Goal: Information Seeking & Learning: Check status

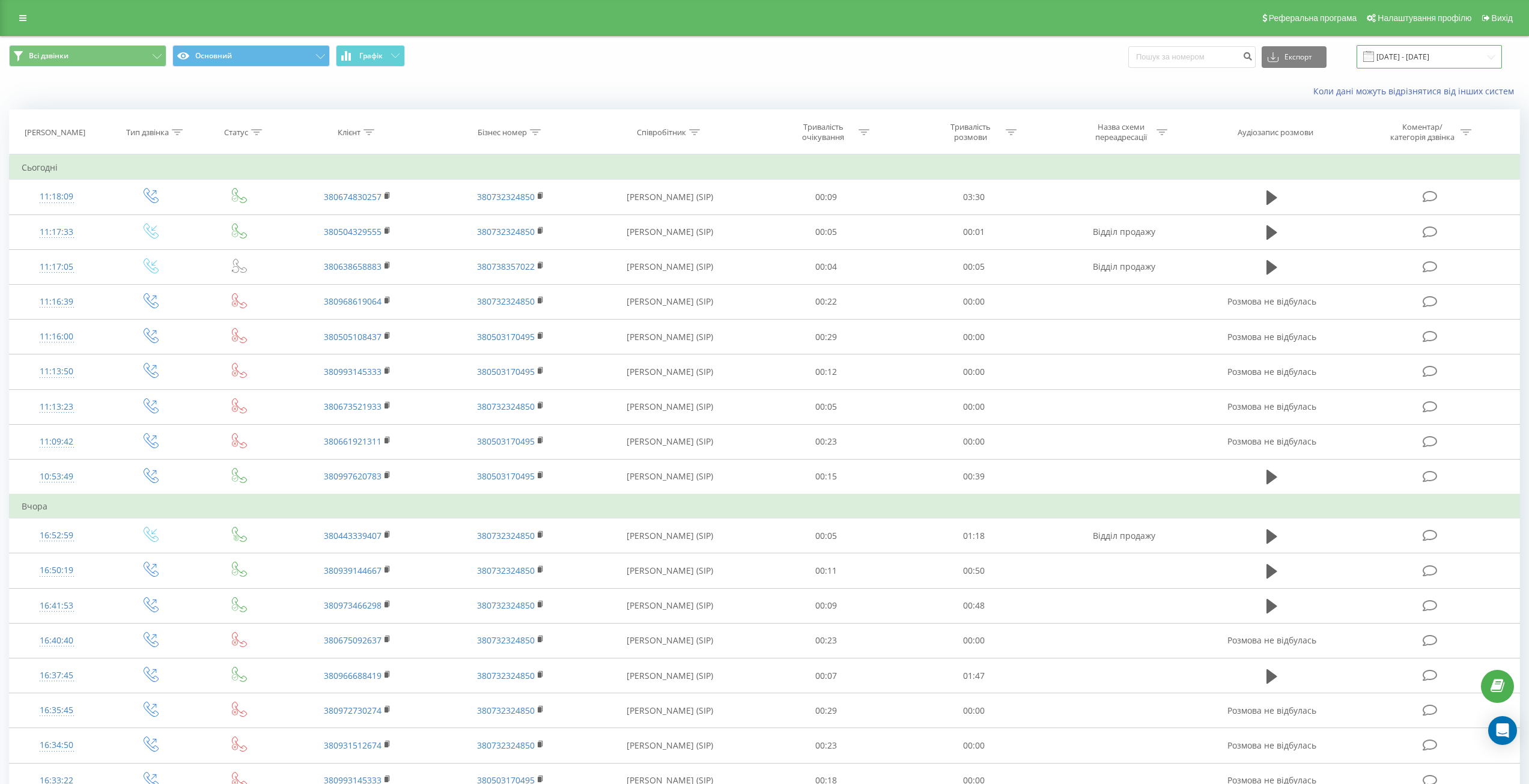
click at [1406, 64] on input "[DATE] - [DATE]" at bounding box center [1430, 57] width 145 height 24
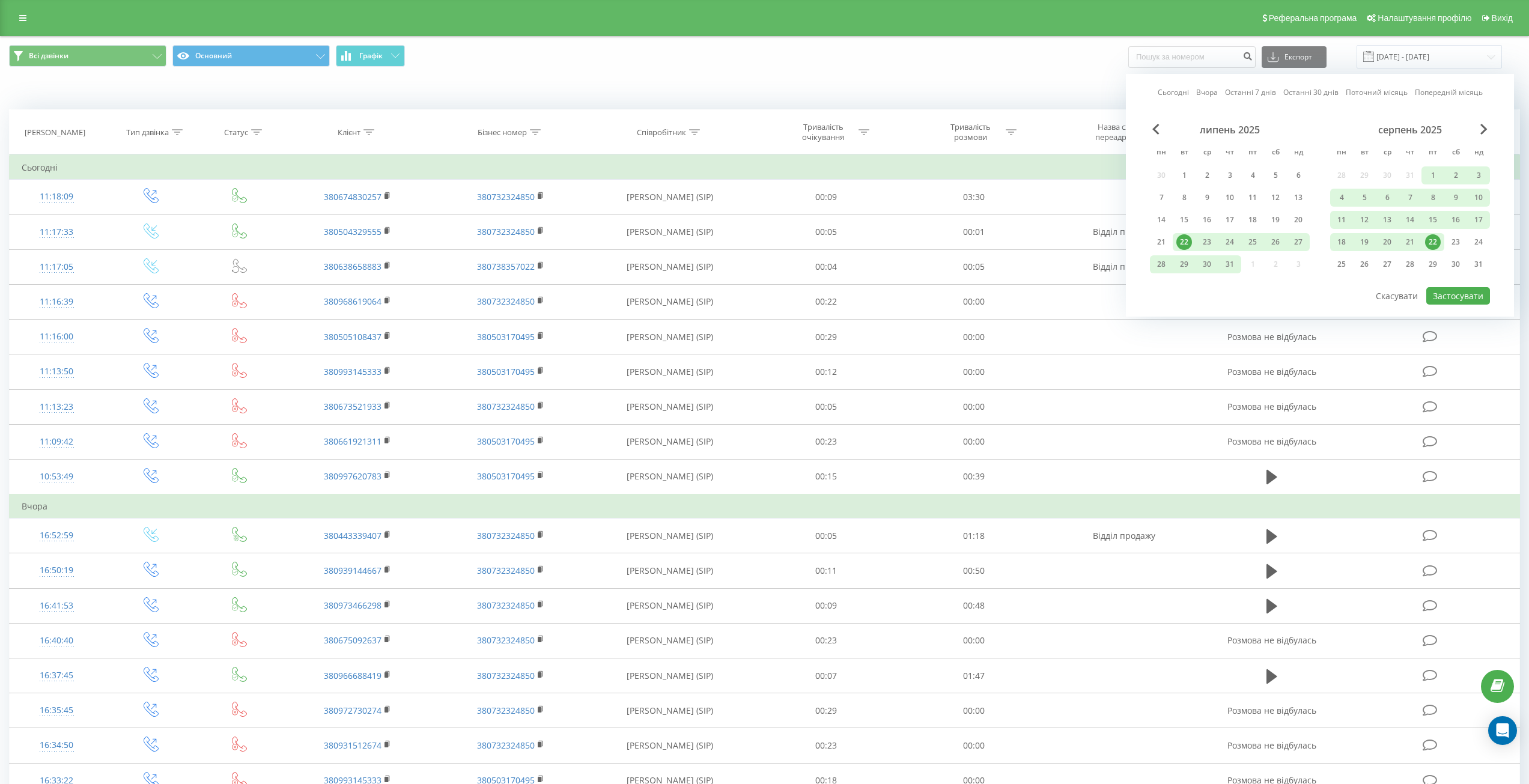
click at [1431, 234] on div "22" at bounding box center [1433, 242] width 16 height 16
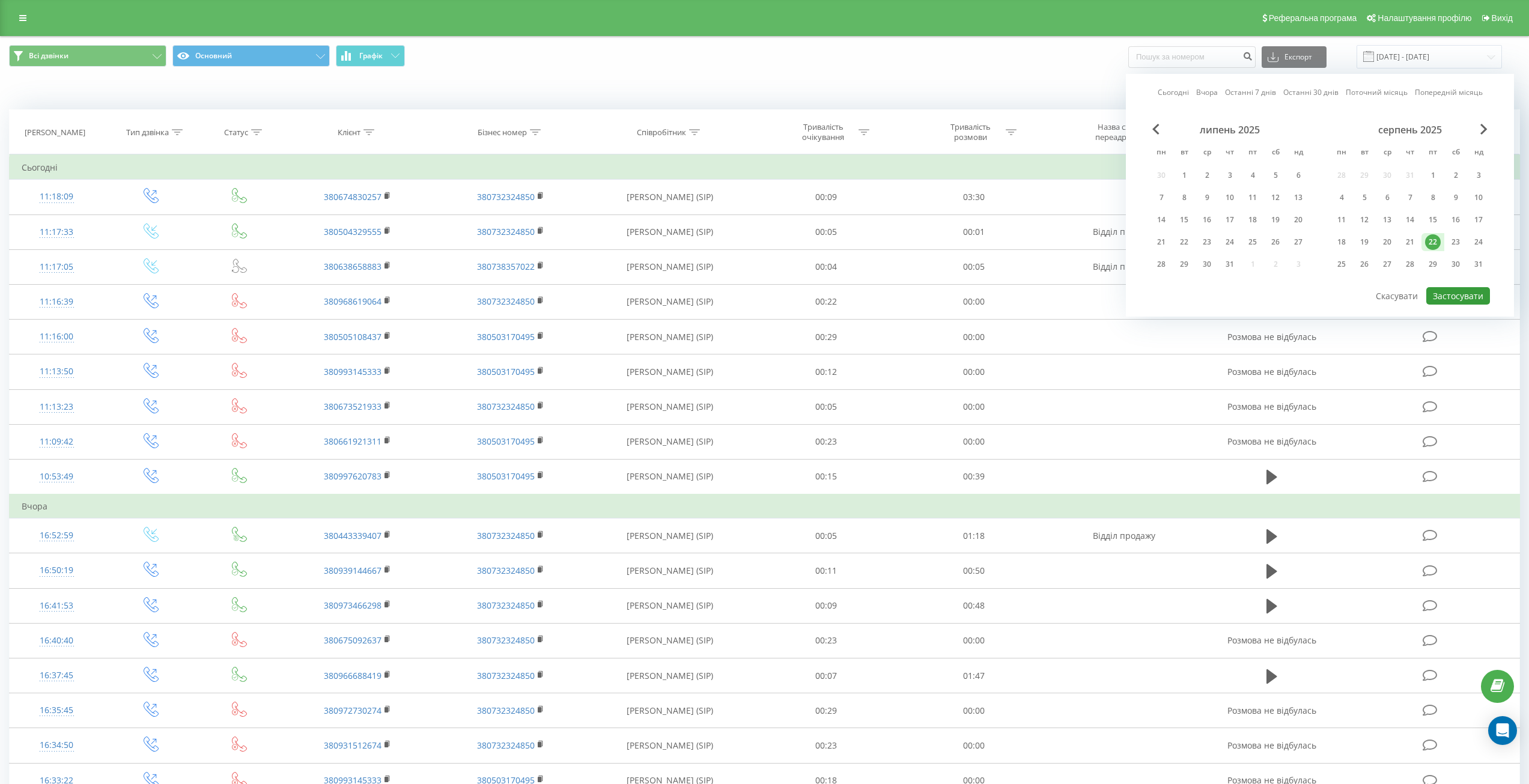
click at [1449, 290] on button "Застосувати" at bounding box center [1458, 296] width 64 height 17
type input "[DATE] - [DATE]"
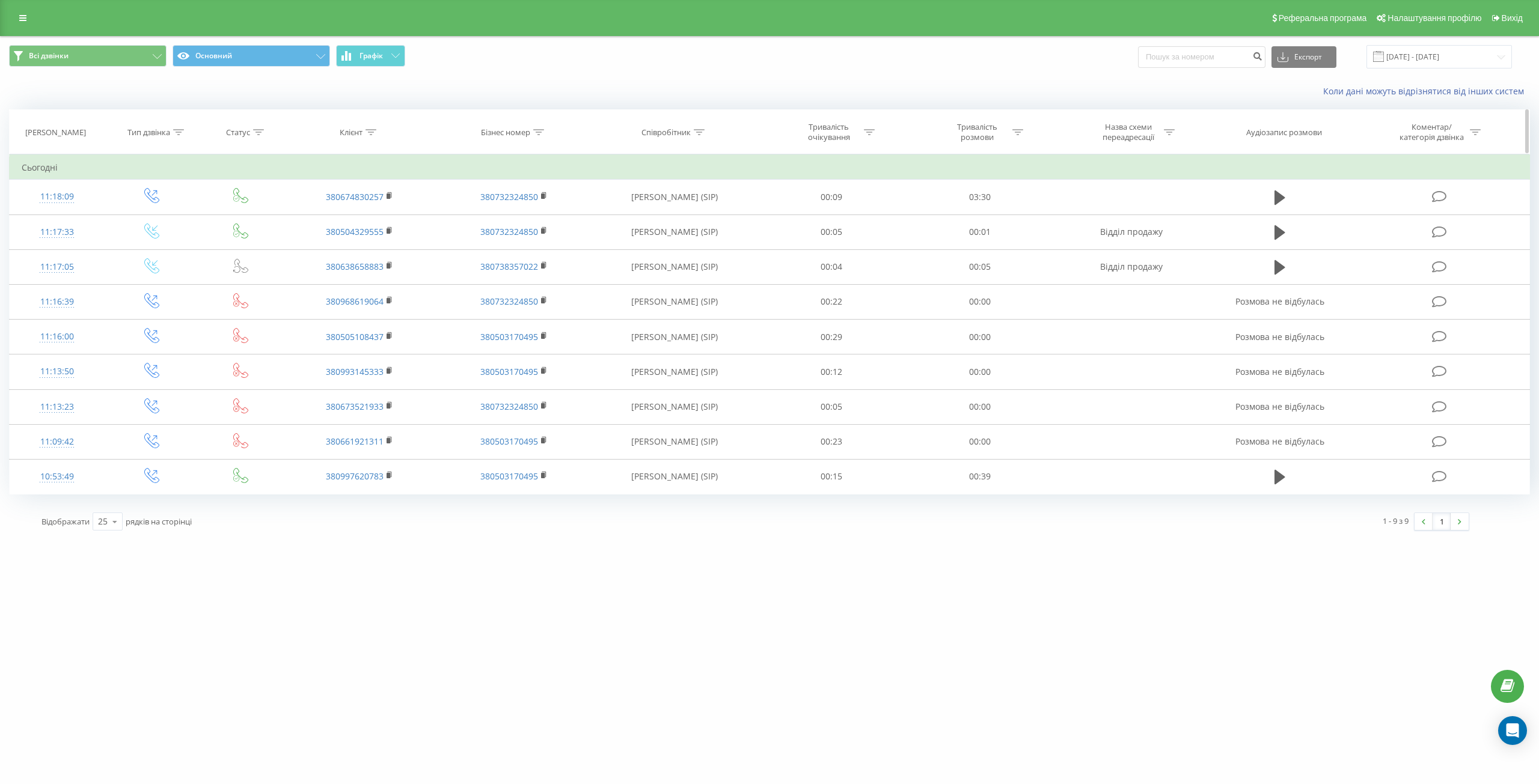
click at [978, 139] on div "Тривалість розмови" at bounding box center [976, 132] width 64 height 21
click at [978, 194] on div at bounding box center [973, 191] width 85 height 11
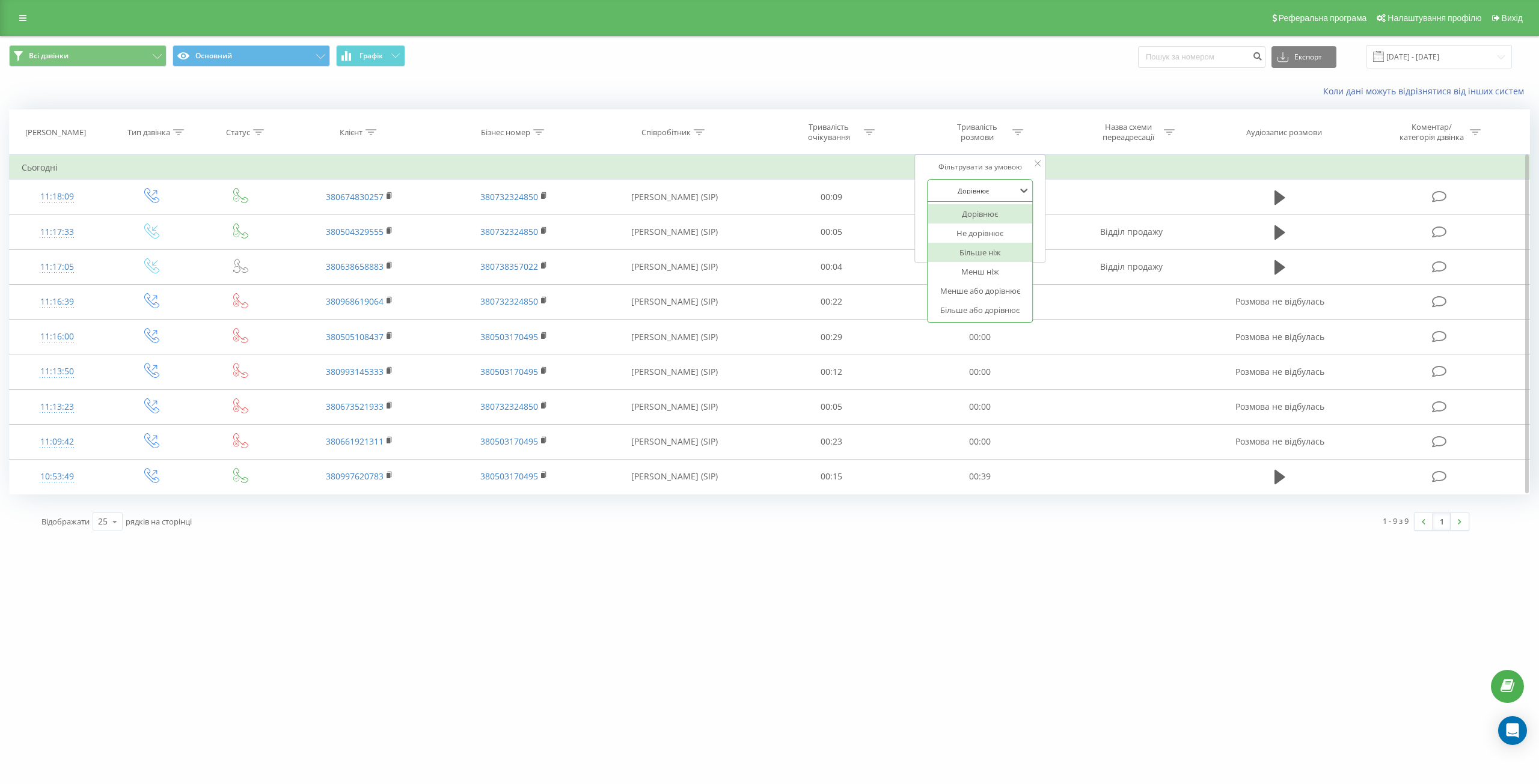
click at [998, 255] on div "Більше ніж" at bounding box center [980, 252] width 104 height 19
click at [960, 219] on input "text" at bounding box center [980, 219] width 106 height 21
type input "00:10"
click at [1004, 235] on span "OK" at bounding box center [1006, 242] width 34 height 19
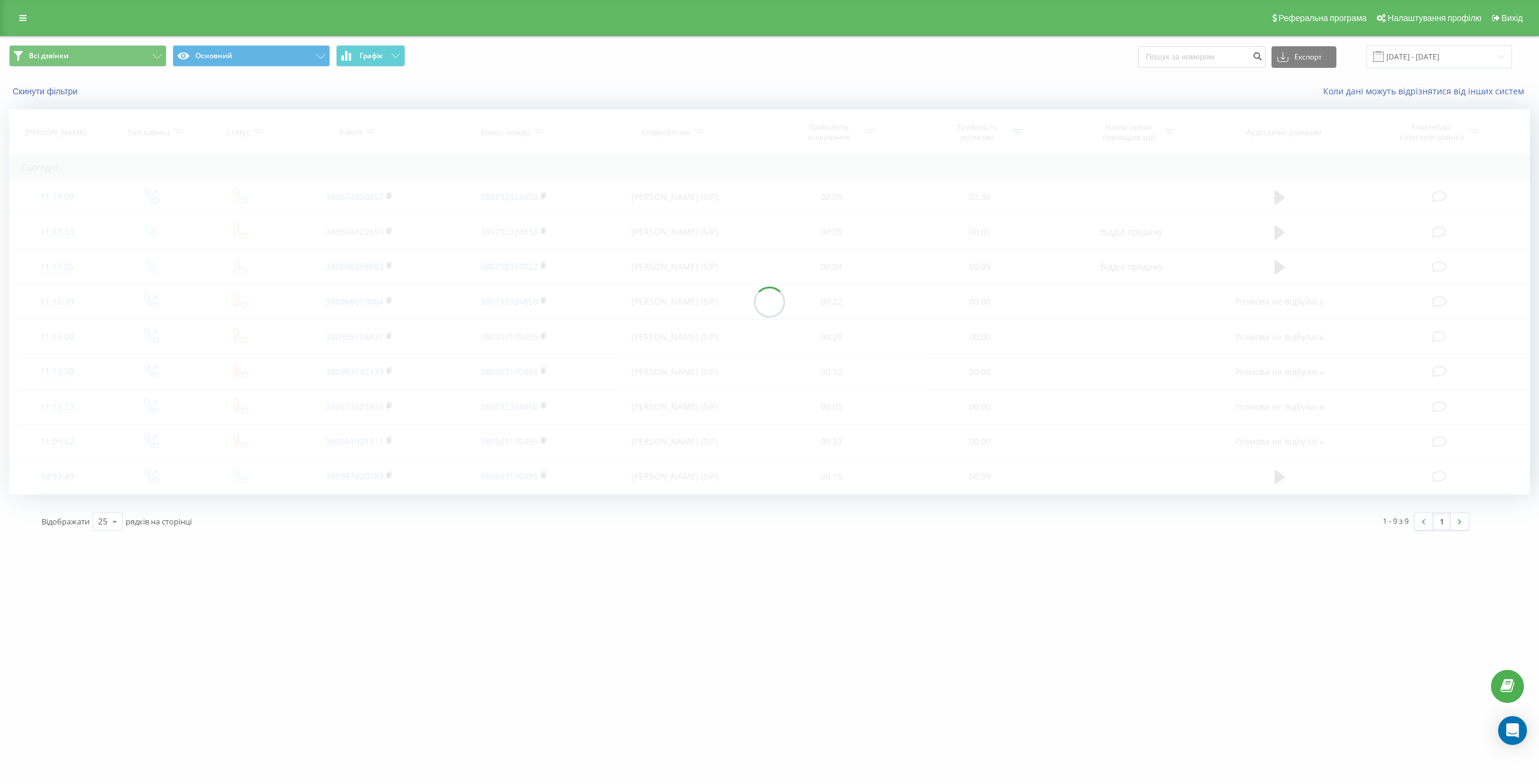
click at [1001, 237] on div at bounding box center [770, 302] width 1521 height 385
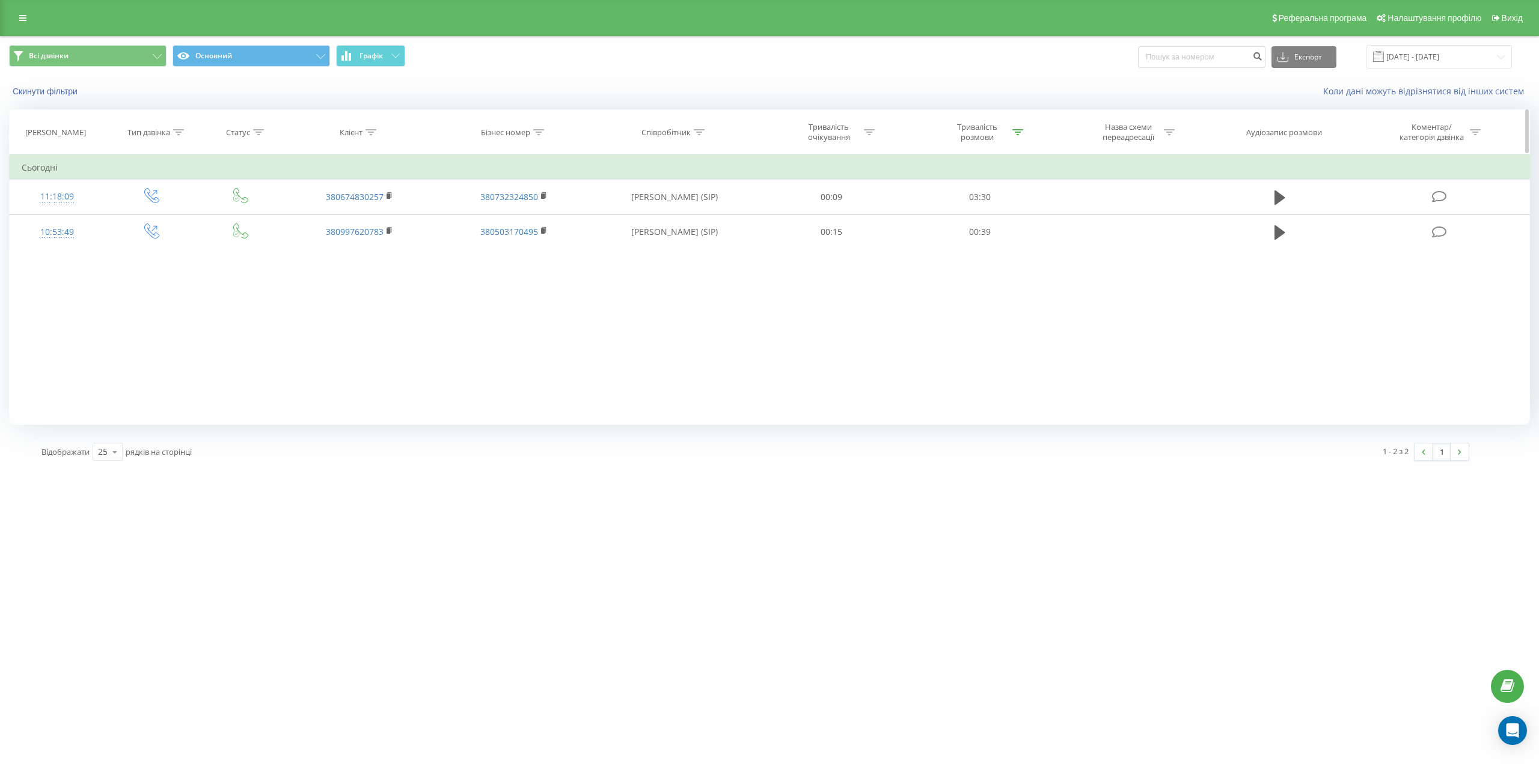
click at [983, 122] on div "Тривалість розмови" at bounding box center [976, 132] width 64 height 21
click at [999, 246] on span "OK" at bounding box center [1006, 242] width 34 height 19
click at [1190, 519] on div "[DOMAIN_NAME] Проекти [DOMAIN_NAME] Центр звернень Журнал дзвінків Журнал повід…" at bounding box center [770, 392] width 1539 height 784
